Goal: Check status: Check status

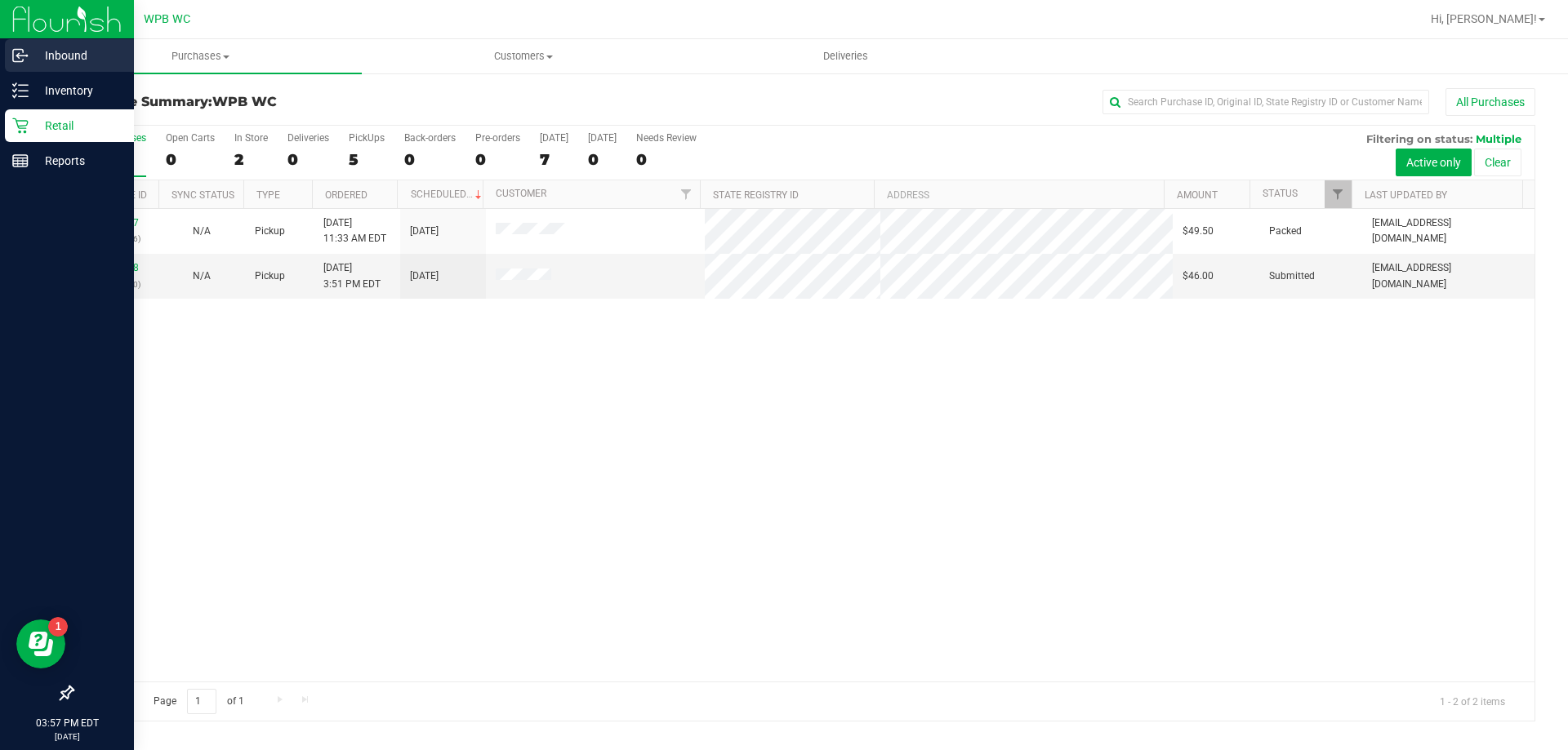
click at [78, 57] on p "Inbound" at bounding box center [78, 55] width 98 height 19
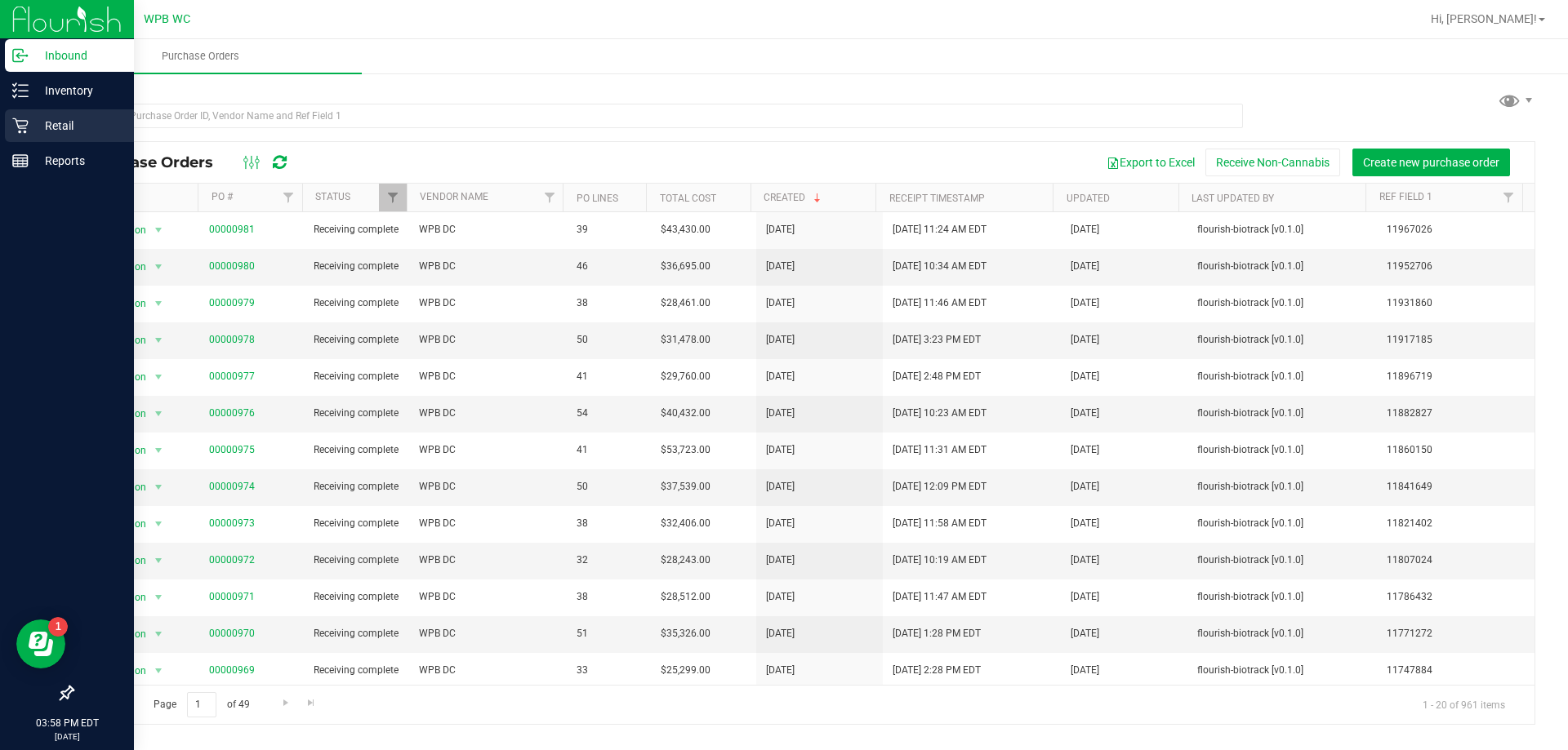
click at [40, 118] on p "Retail" at bounding box center [78, 126] width 98 height 19
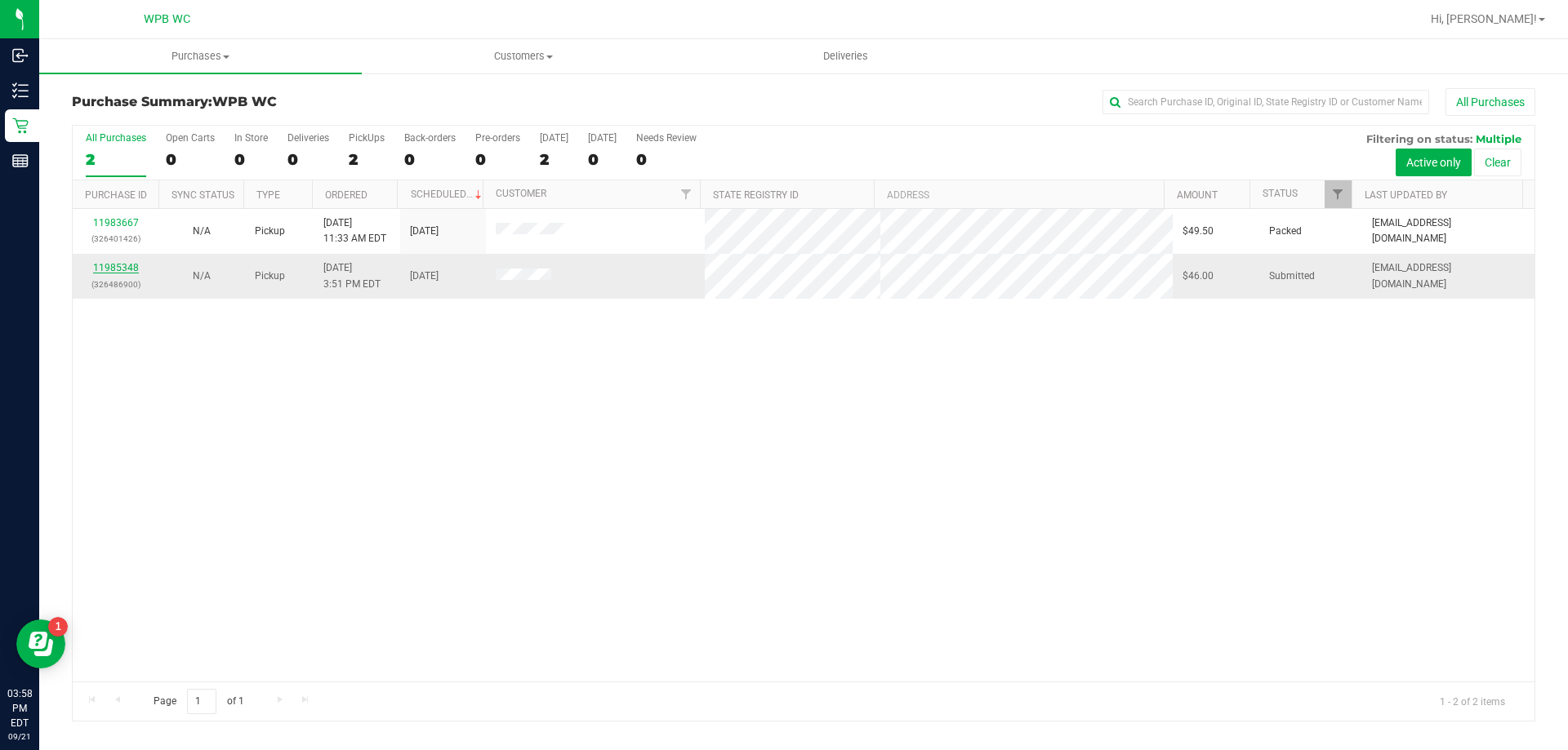
click at [118, 271] on link "11985348" at bounding box center [116, 267] width 46 height 11
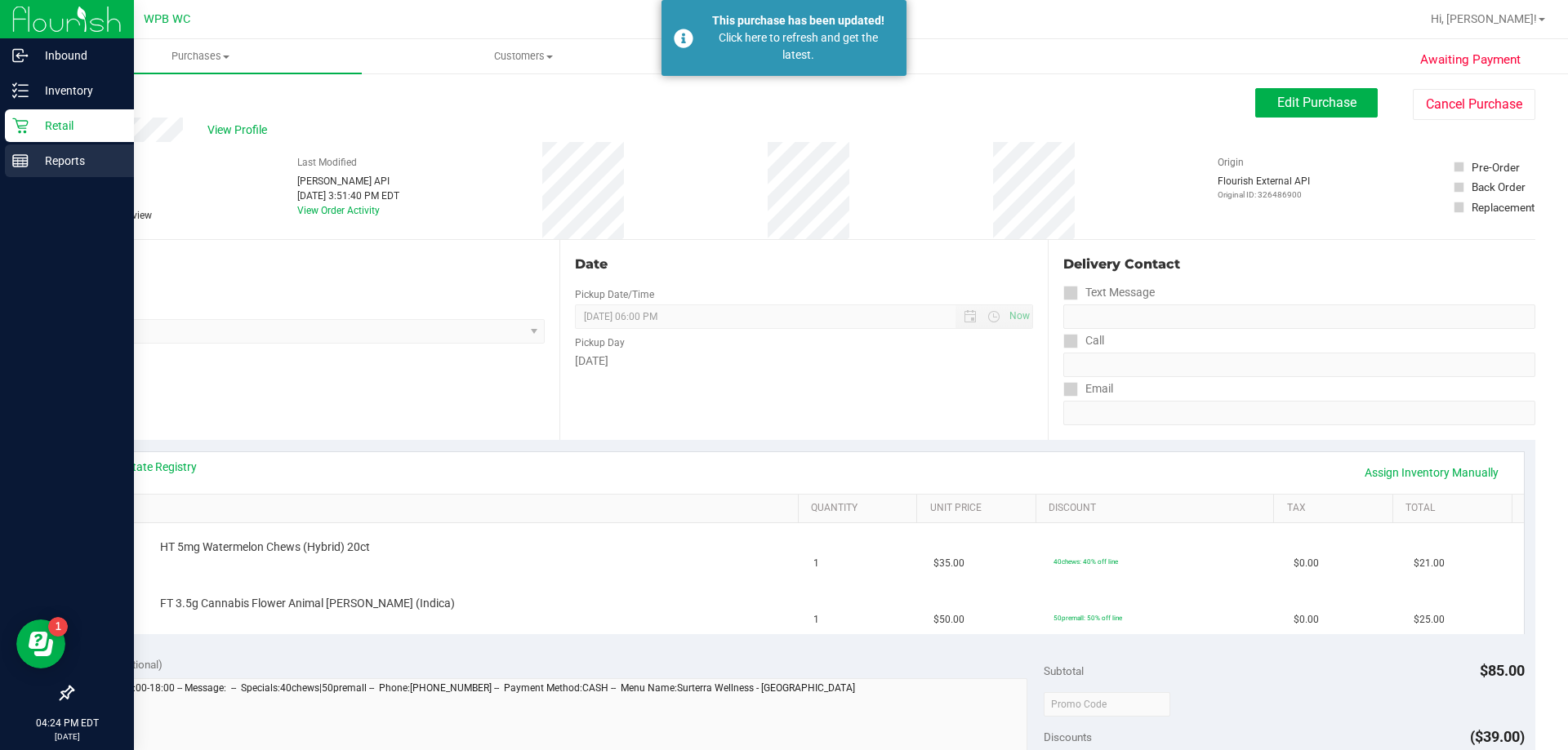
click at [33, 148] on div "Reports" at bounding box center [69, 161] width 129 height 32
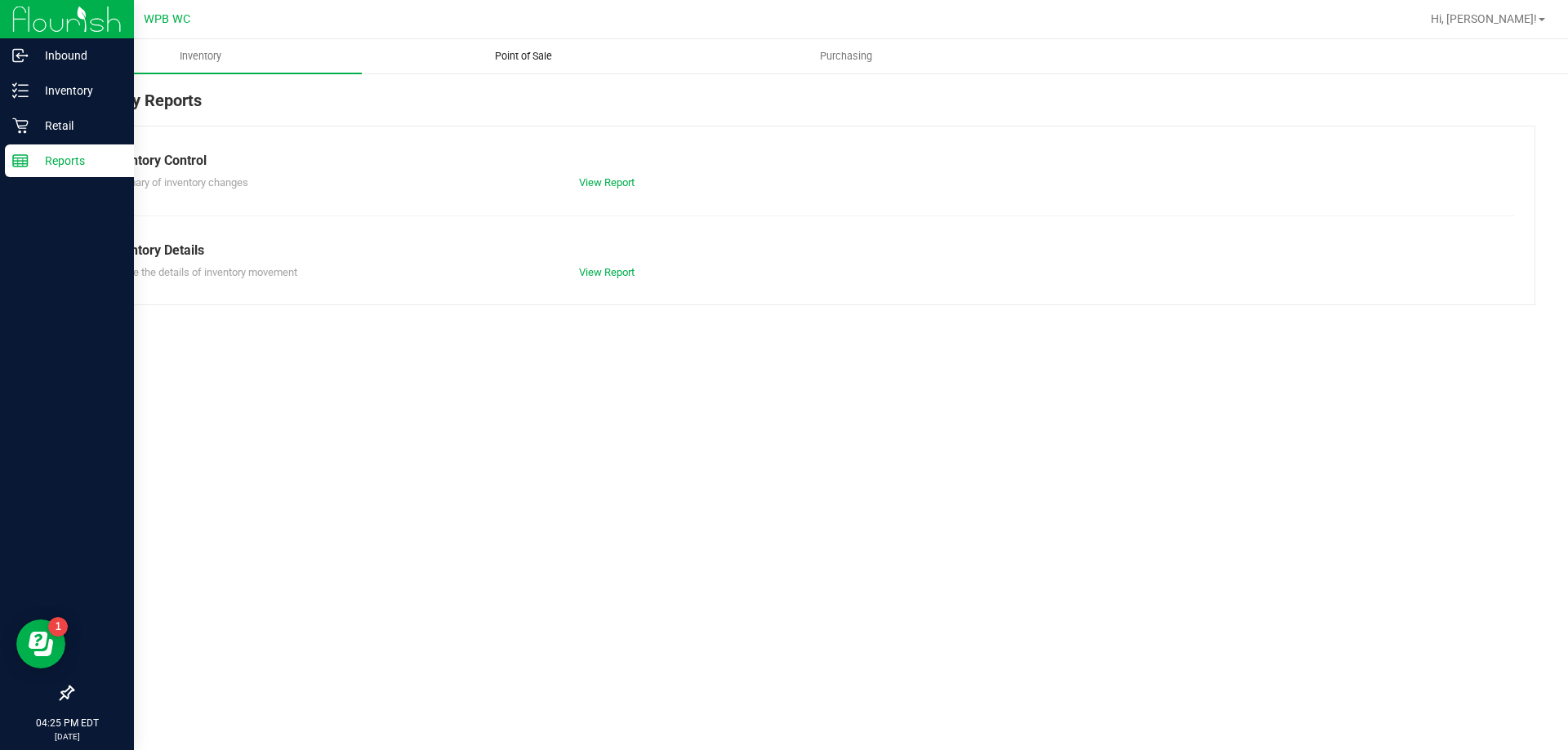
click at [526, 62] on span "Point of Sale" at bounding box center [523, 56] width 101 height 15
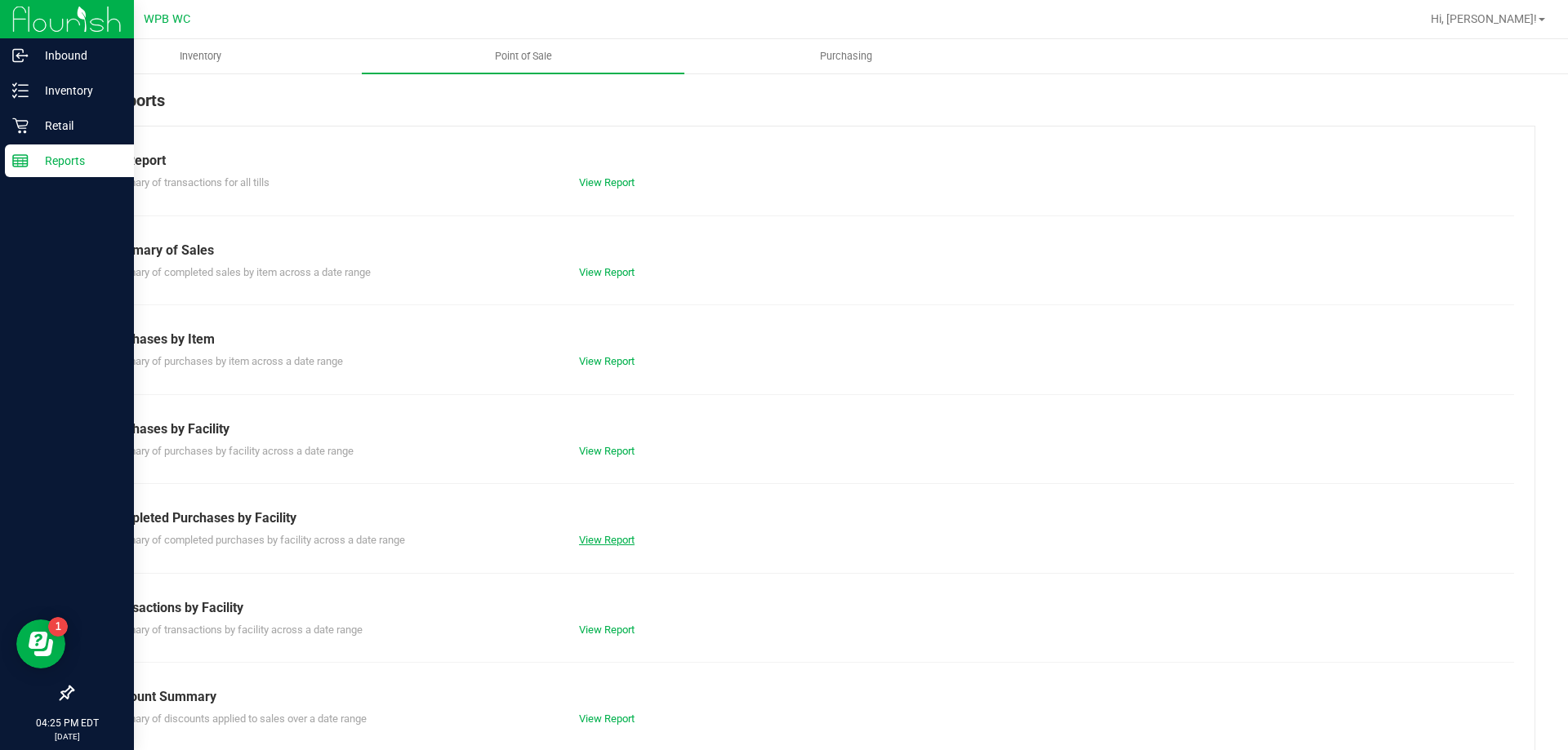
click at [621, 541] on link "View Report" at bounding box center [606, 540] width 55 height 12
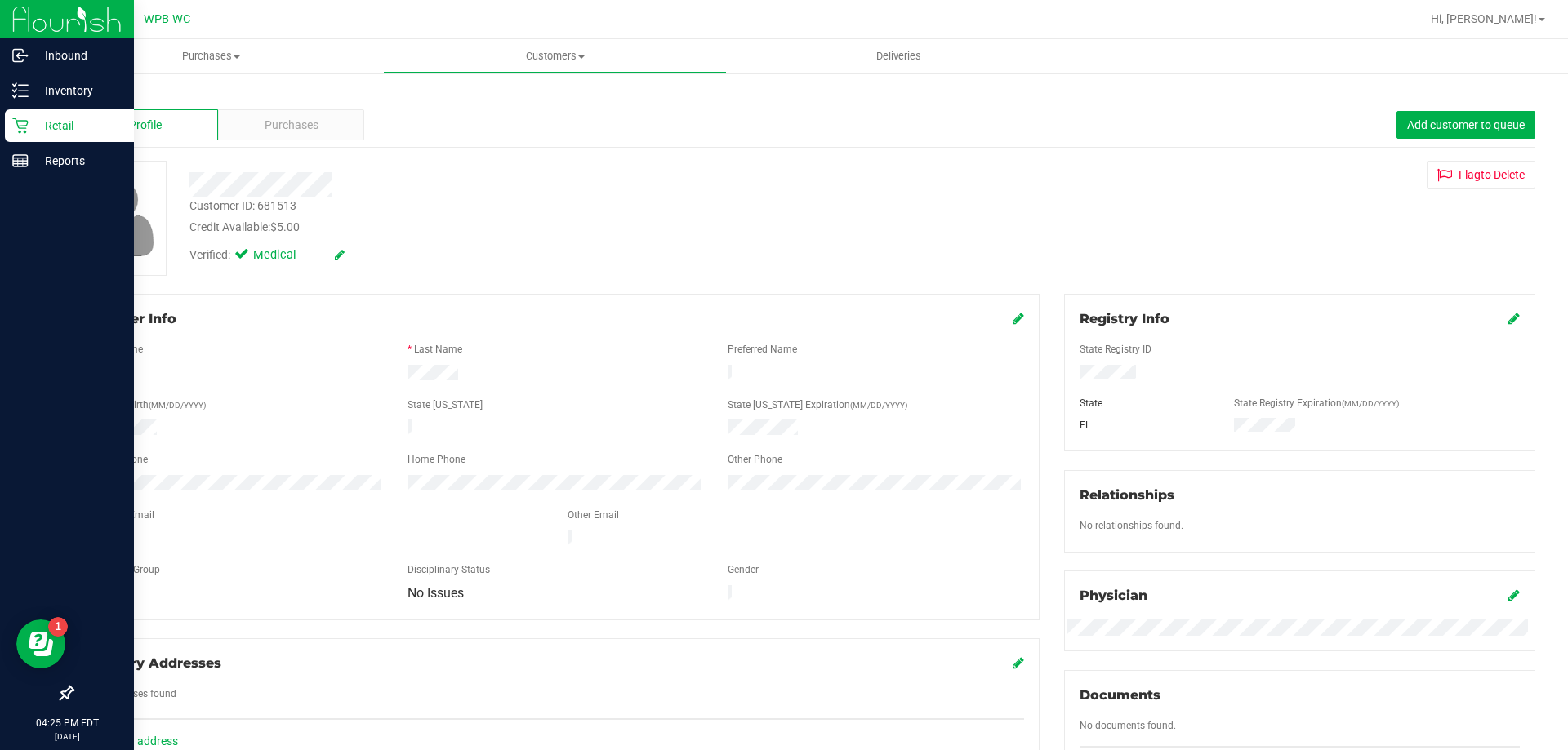
click at [1073, 377] on div at bounding box center [1299, 373] width 465 height 18
drag, startPoint x: 308, startPoint y: 203, endPoint x: 261, endPoint y: 208, distance: 47.3
click at [261, 208] on div "Customer ID: 681513 Credit Available: $5.00" at bounding box center [549, 217] width 744 height 39
copy div "681513"
click at [267, 122] on span "Purchases" at bounding box center [291, 126] width 54 height 18
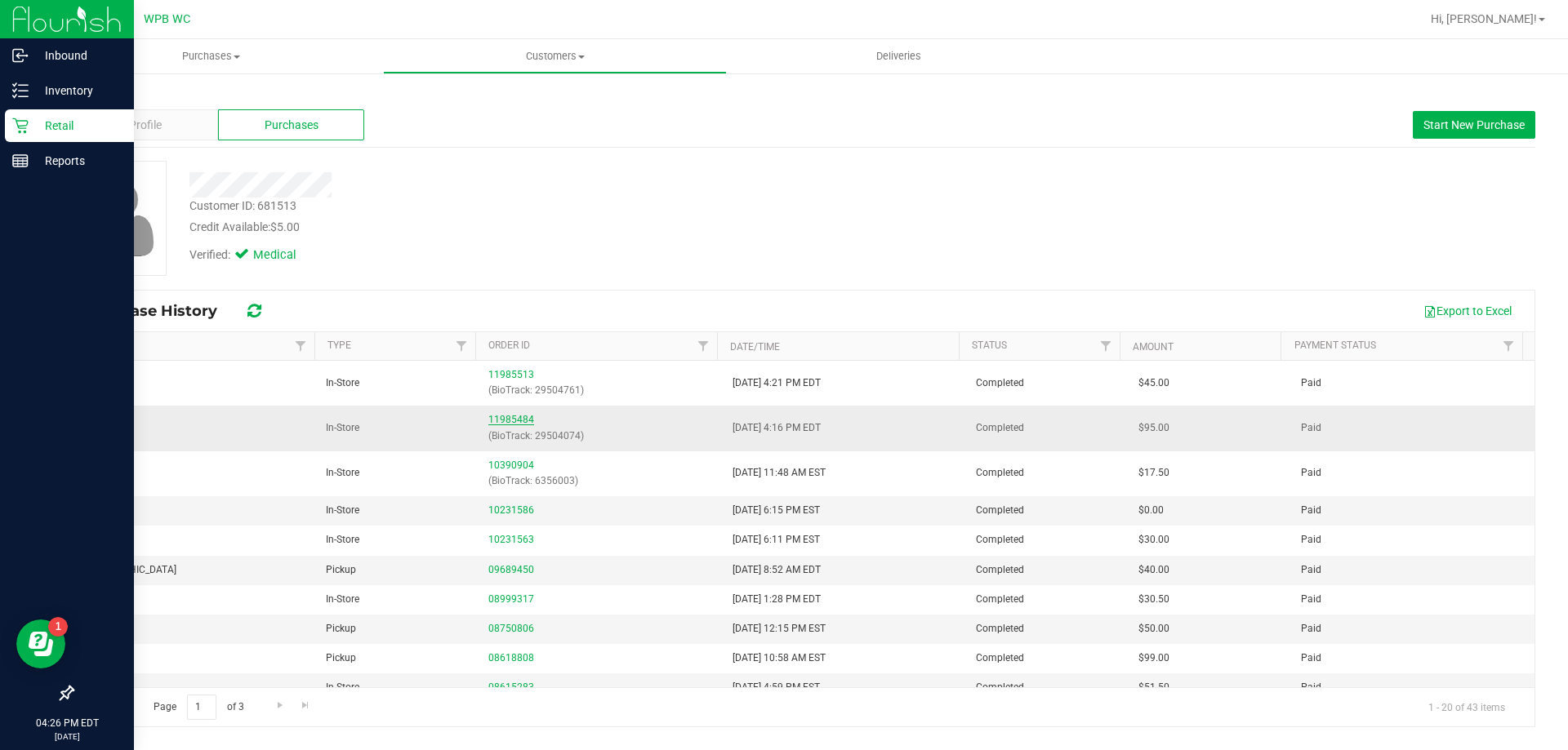
click at [509, 414] on link "11985484" at bounding box center [511, 419] width 46 height 11
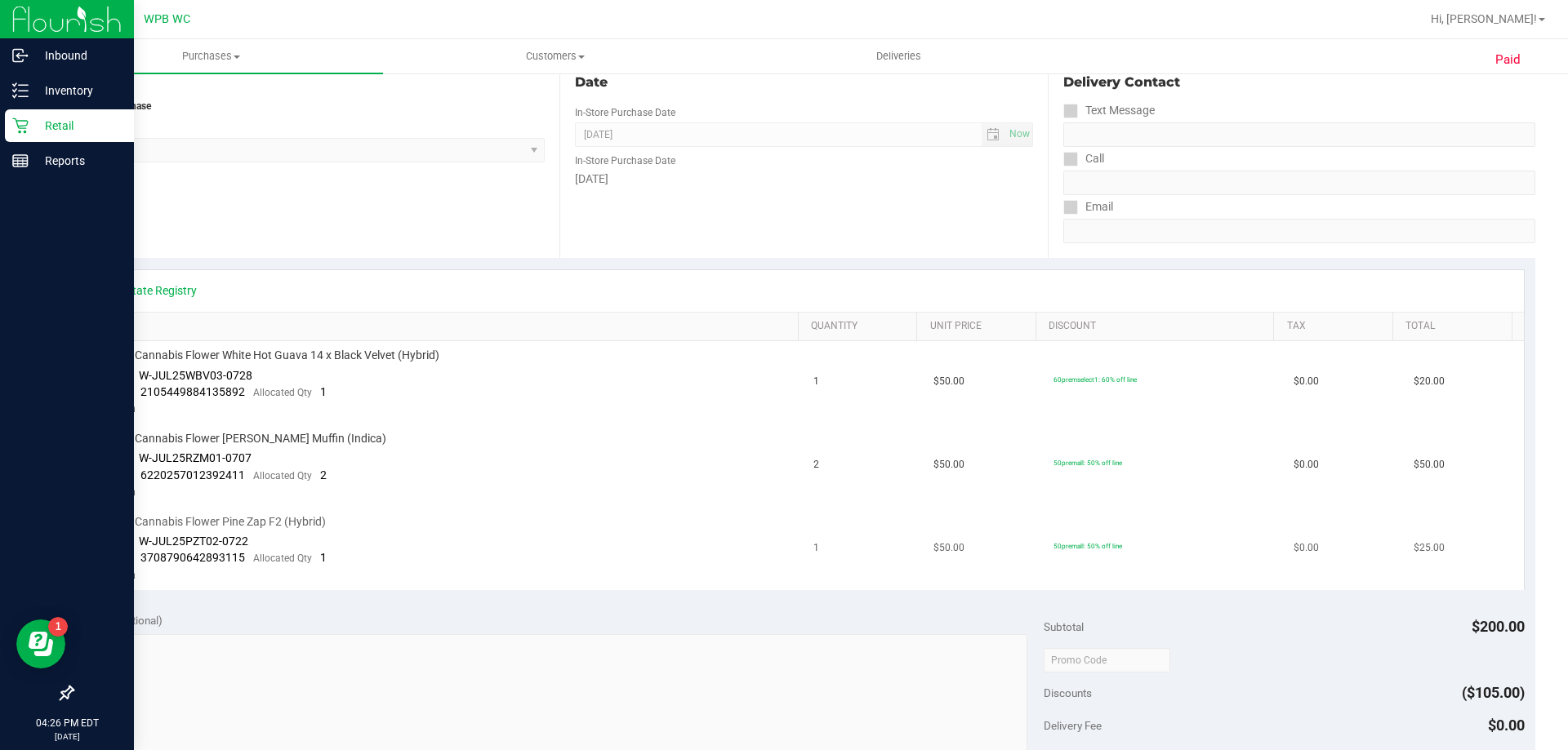
scroll to position [245, 0]
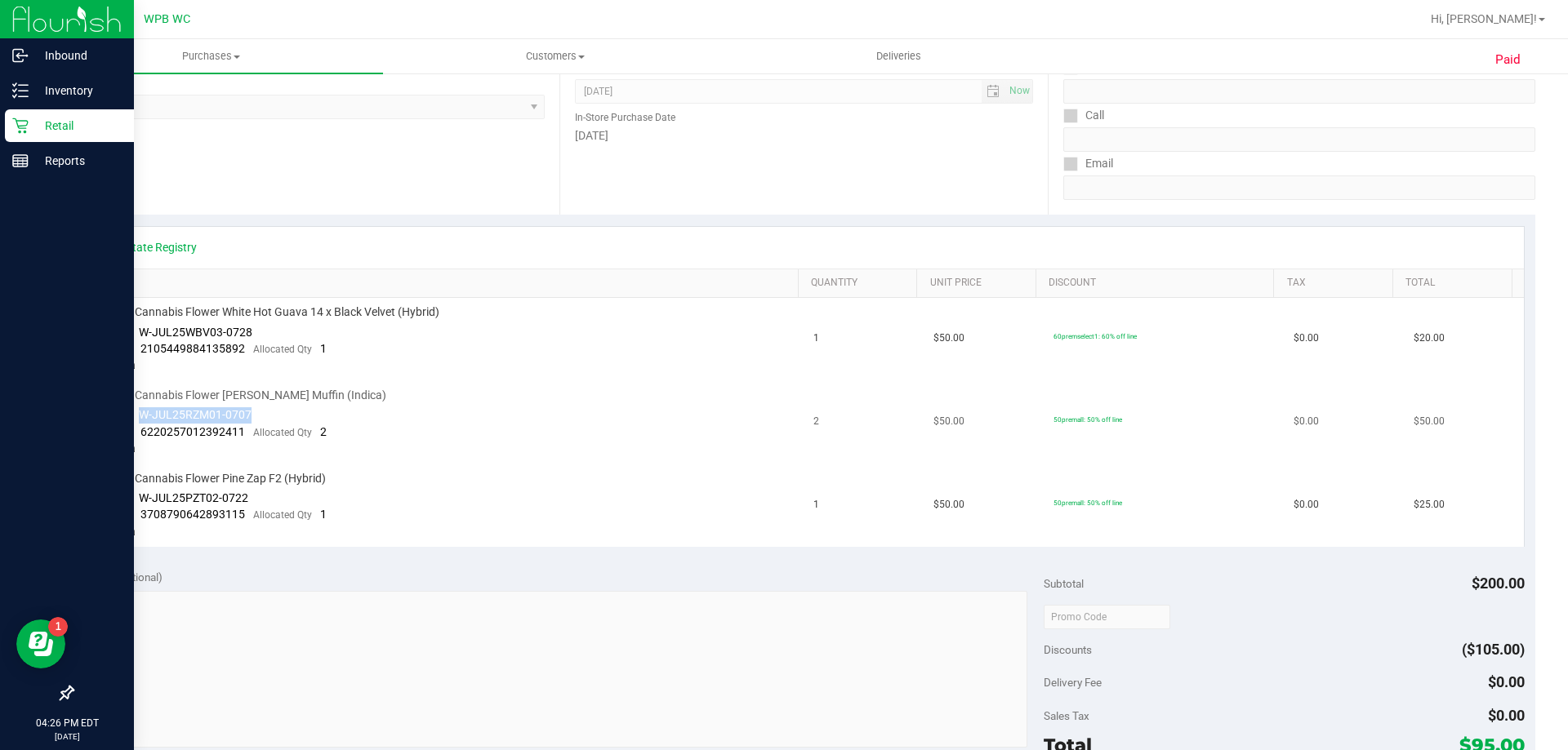
drag, startPoint x: 249, startPoint y: 414, endPoint x: 142, endPoint y: 417, distance: 107.0
click at [142, 417] on span "W-JUL25RZM01-0707" at bounding box center [195, 415] width 112 height 13
copy span "W-JUL25RZM01-0707"
click at [48, 121] on p "Retail" at bounding box center [78, 126] width 98 height 19
